Goal: Information Seeking & Learning: Learn about a topic

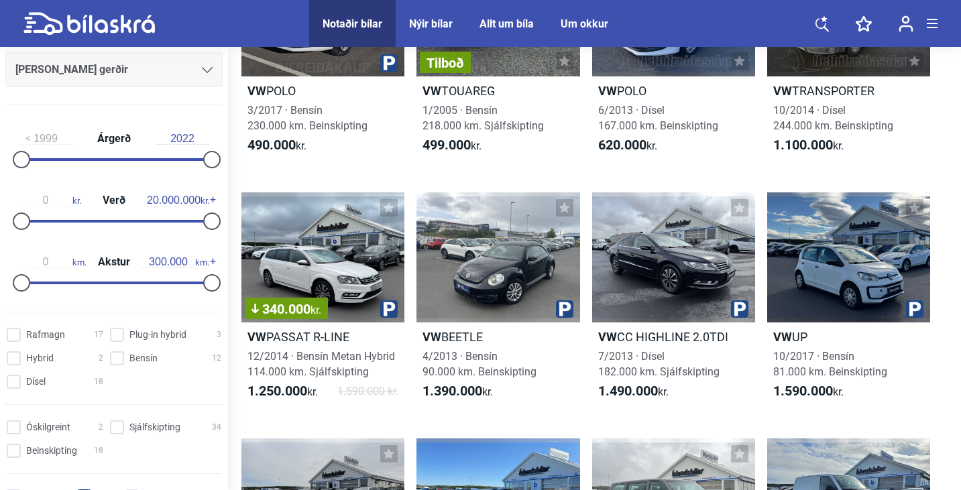
scroll to position [241, 0]
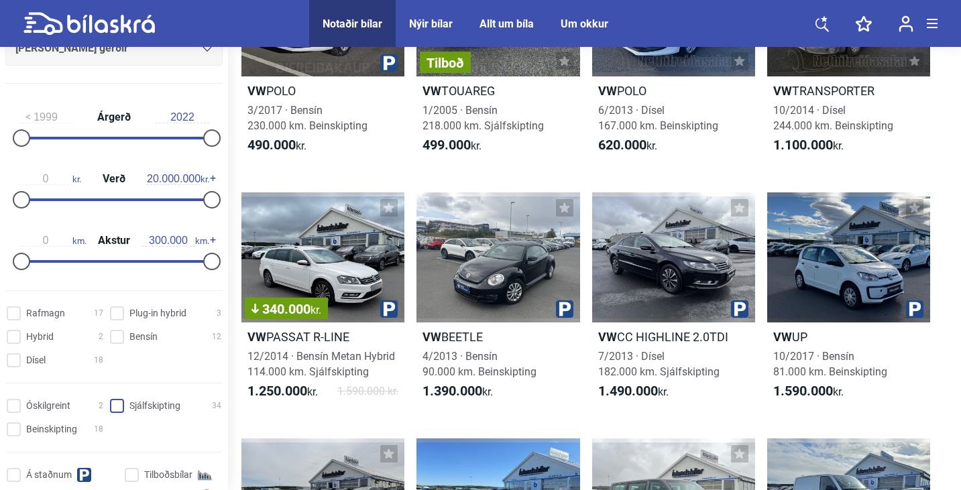
click at [122, 404] on input "Sjálfskipting 34" at bounding box center [167, 407] width 111 height 14
checkbox input "true"
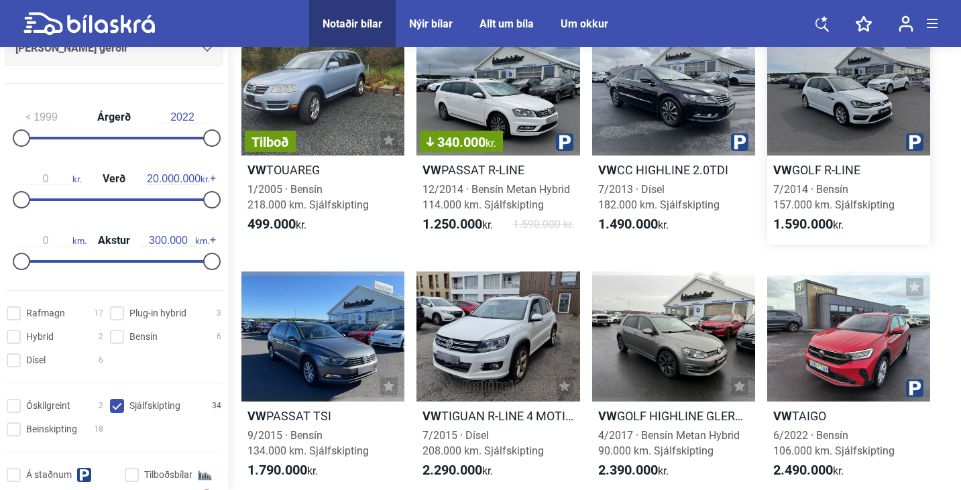
scroll to position [107, 0]
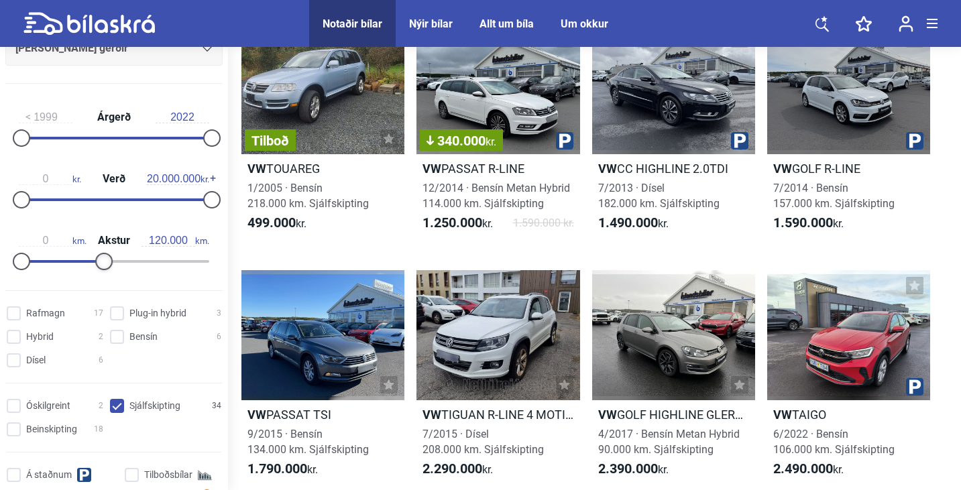
type input "110.000"
drag, startPoint x: 209, startPoint y: 263, endPoint x: 91, endPoint y: 253, distance: 118.5
click at [91, 253] on div at bounding box center [91, 261] width 17 height 17
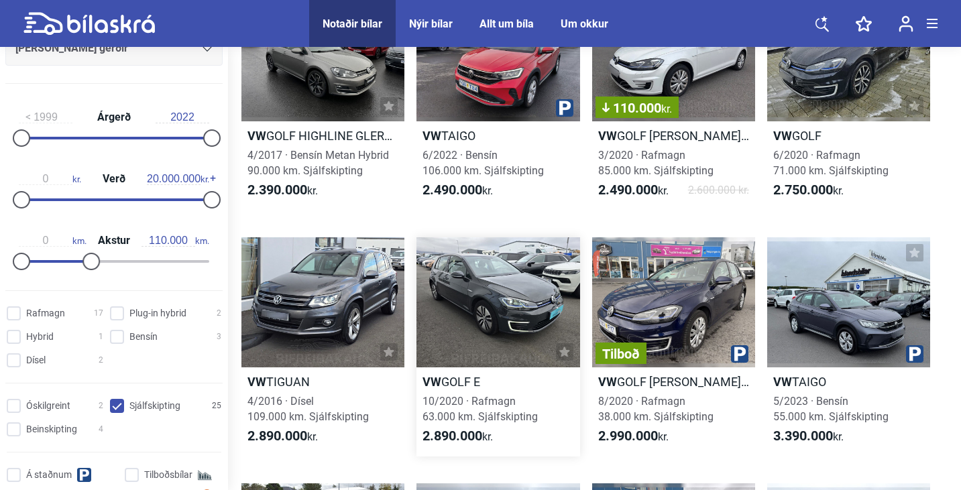
scroll to position [174, 0]
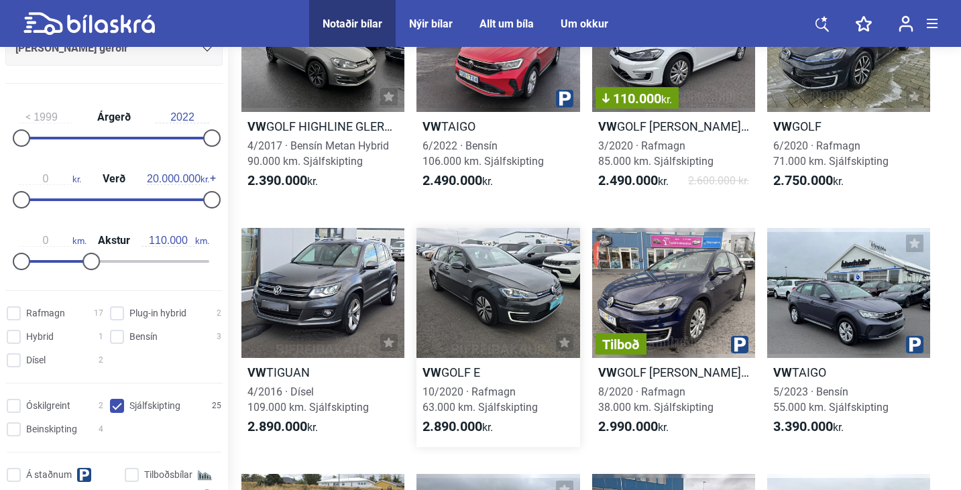
click at [519, 295] on div at bounding box center [498, 293] width 163 height 131
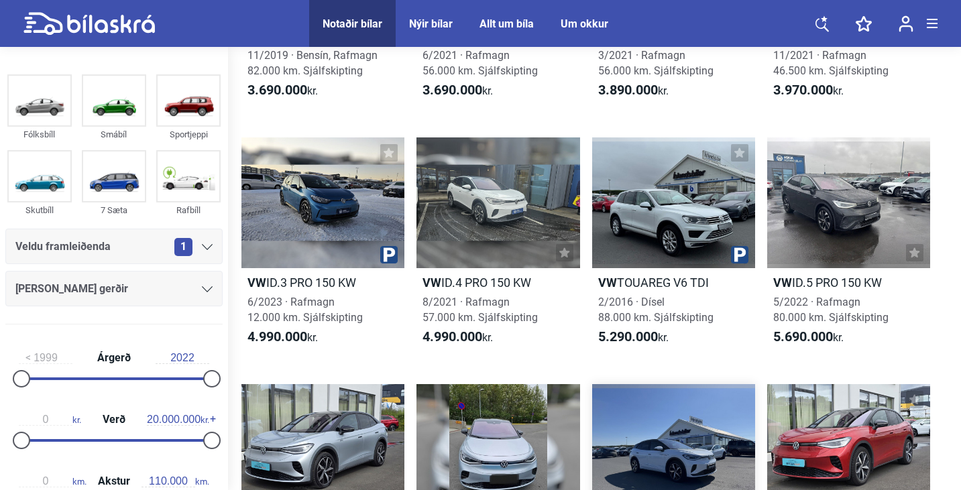
scroll to position [1003, 0]
